Goal: Information Seeking & Learning: Find specific page/section

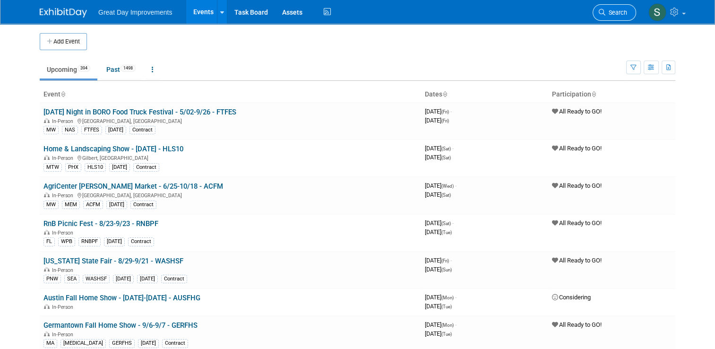
click at [620, 12] on span "Search" at bounding box center [616, 12] width 22 height 7
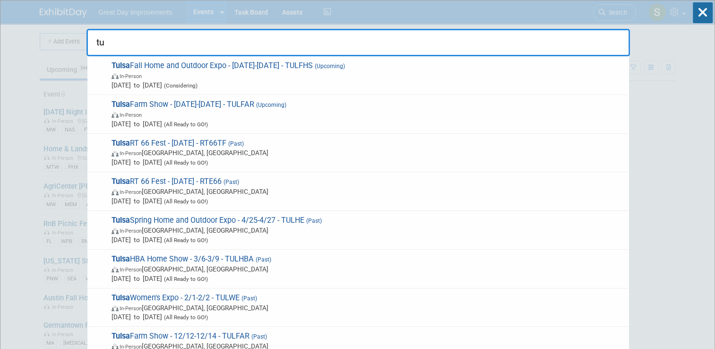
type input "t"
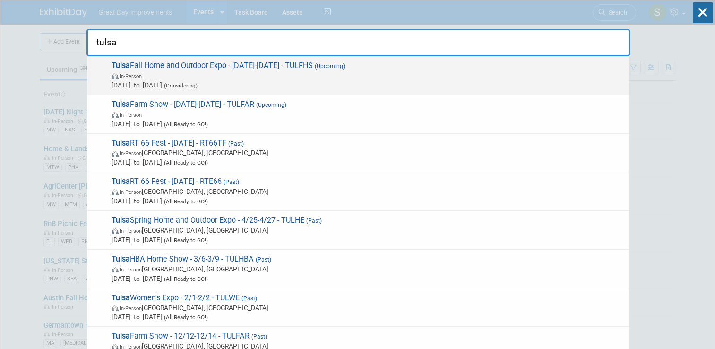
type input "tulsa"
click at [472, 88] on span "Nov 1, 2025 to Nov 3, 2025 (Considering)" at bounding box center [367, 84] width 512 height 9
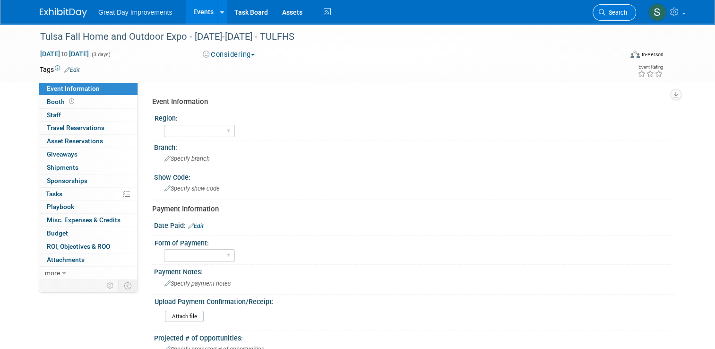
click at [619, 12] on span "Search" at bounding box center [616, 12] width 22 height 7
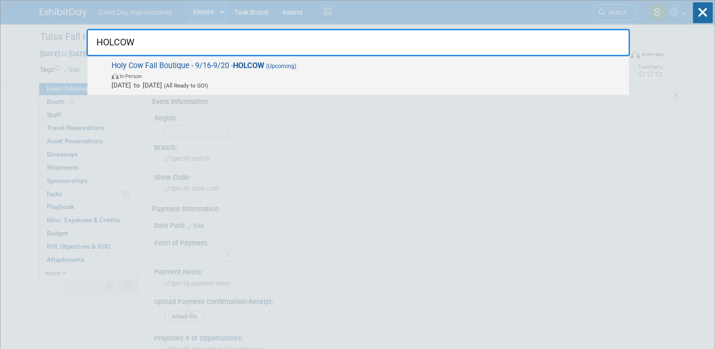
type input "HOLCOW"
click at [274, 75] on span "In-Person" at bounding box center [367, 75] width 512 height 9
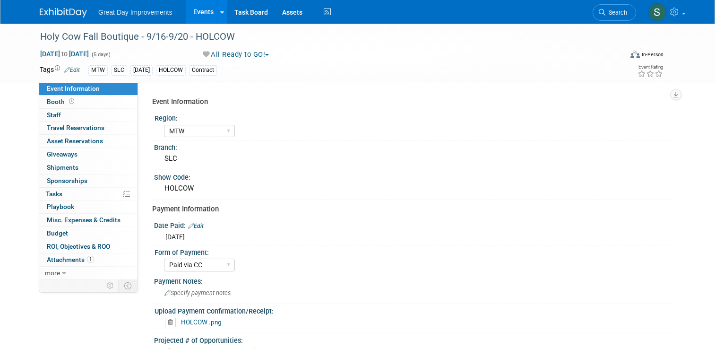
select select "MTW"
select select "Paid via CC"
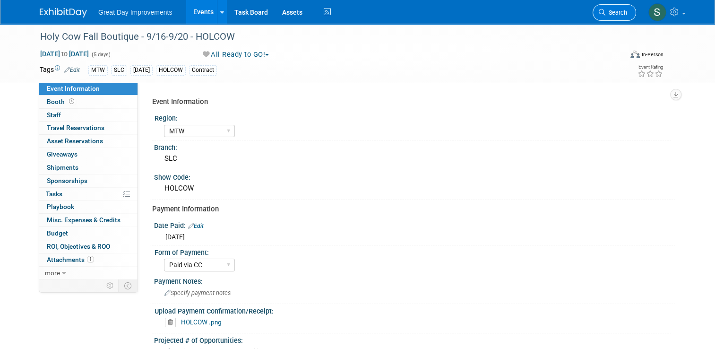
click at [612, 13] on span "Search" at bounding box center [616, 12] width 22 height 7
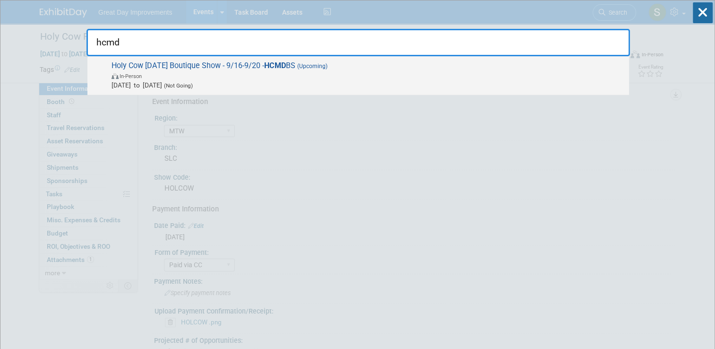
type input "hcmd"
click at [310, 78] on span "In-Person" at bounding box center [367, 75] width 512 height 9
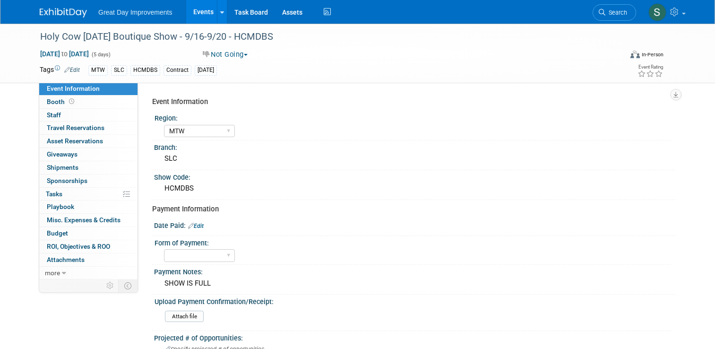
select select "MTW"
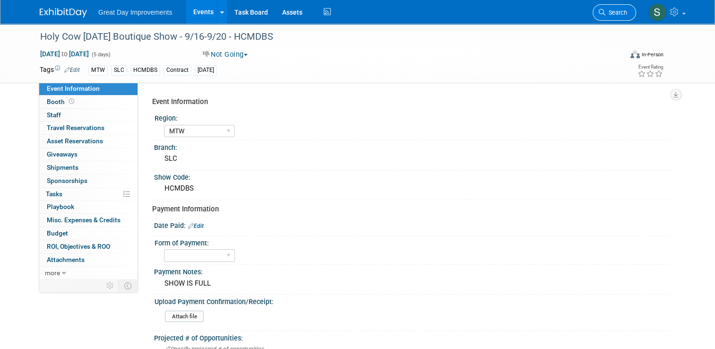
click at [618, 16] on link "Search" at bounding box center [613, 12] width 43 height 17
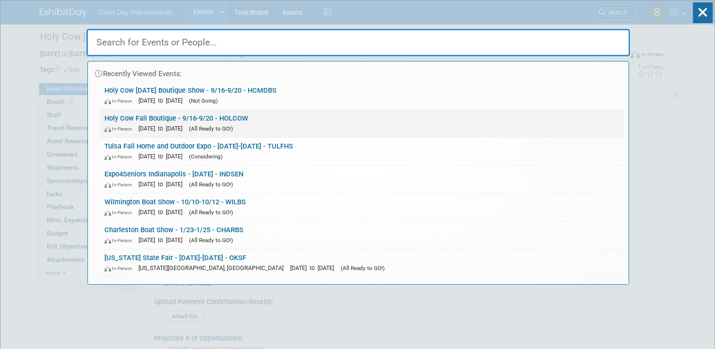
click at [350, 114] on link "Holy Cow Fall Boutique - 9/16-9/20 - HOLCOW In-Person Sep 16, 2025 to Sep 20, 2…" at bounding box center [362, 123] width 524 height 27
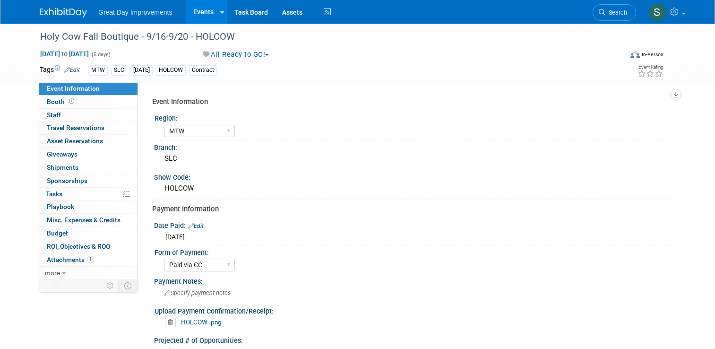
select select "MTW"
select select "Paid via CC"
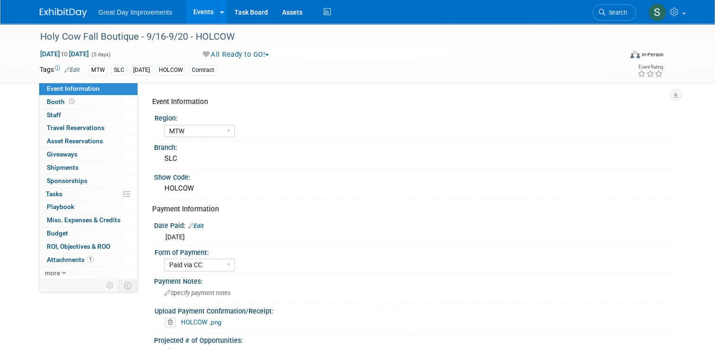
click at [204, 318] on link "HOLCOW .png" at bounding box center [201, 322] width 41 height 8
click at [205, 322] on link "HOLCOW .png" at bounding box center [201, 322] width 41 height 8
